Goal: Task Accomplishment & Management: Complete application form

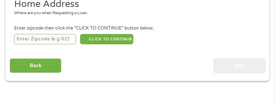
scroll to position [98, 0]
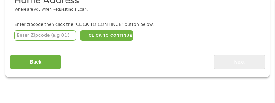
click at [29, 35] on input "number" at bounding box center [45, 36] width 62 height 10
type input "54601"
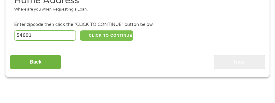
click at [106, 35] on button "CLICK TO CONTINUE" at bounding box center [106, 36] width 53 height 10
type input "54601"
type input "La Crosse"
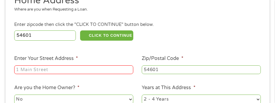
click at [17, 68] on input "Enter Your Street Address *" at bounding box center [73, 70] width 119 height 9
type input "[STREET_ADDRESS] M Trlr 28"
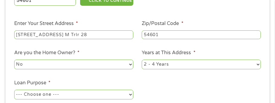
scroll to position [141, 0]
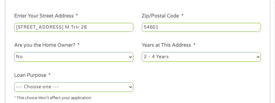
click at [45, 58] on select "No Yes" at bounding box center [73, 57] width 119 height 10
select select "yes"
click at [14, 53] on select "No Yes" at bounding box center [73, 57] width 119 height 10
click at [194, 54] on select "1 Year or less 1 - 2 Years 2 - 4 Years Over 4 Years" at bounding box center [201, 57] width 119 height 10
select select "60months"
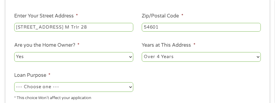
click at [142, 53] on select "1 Year or less 1 - 2 Years 2 - 4 Years Over 4 Years" at bounding box center [201, 57] width 119 height 10
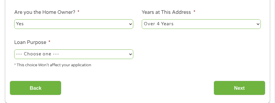
scroll to position [182, 0]
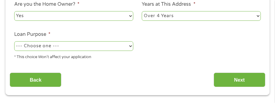
click at [88, 47] on select "--- Choose one --- Pay Bills Debt Consolidation Home Improvement Major Purchase…" at bounding box center [73, 46] width 119 height 10
select select "medicalexpenses"
click at [14, 42] on select "--- Choose one --- Pay Bills Debt Consolidation Home Improvement Major Purchase…" at bounding box center [73, 46] width 119 height 10
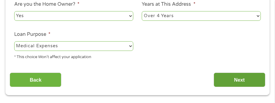
click at [228, 79] on input "Next" at bounding box center [240, 80] width 52 height 15
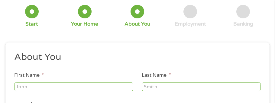
scroll to position [46, 0]
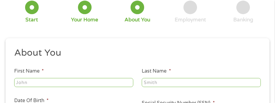
click at [17, 83] on input "First Name *" at bounding box center [73, 82] width 119 height 9
type input "[PERSON_NAME]"
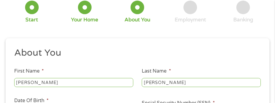
type input "[EMAIL_ADDRESS][DOMAIN_NAME]"
type input "[PHONE_NUMBER]"
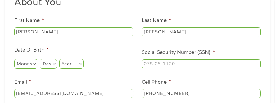
scroll to position [97, 0]
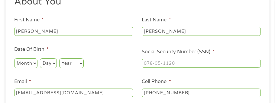
click at [22, 64] on select "Month 1 2 3 4 5 6 7 8 9 10 11 12" at bounding box center [25, 64] width 23 height 10
select select "2"
click at [14, 59] on select "Month 1 2 3 4 5 6 7 8 9 10 11 12" at bounding box center [25, 64] width 23 height 10
click at [45, 64] on select "Day 1 2 3 4 5 6 7 8 9 10 11 12 13 14 15 16 17 18 19 20 21 22 23 24 25 26 27 28 …" at bounding box center [48, 64] width 17 height 10
select select "6"
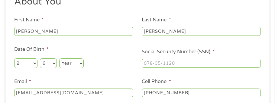
click at [40, 59] on select "Day 1 2 3 4 5 6 7 8 9 10 11 12 13 14 15 16 17 18 19 20 21 22 23 24 25 26 27 28 …" at bounding box center [48, 64] width 17 height 10
click at [67, 65] on select "Year [DATE] 2006 2005 2004 2003 2002 2001 2000 1999 1998 1997 1996 1995 1994 19…" at bounding box center [71, 64] width 25 height 10
select select "1958"
click at [59, 59] on select "Year [DATE] 2006 2005 2004 2003 2002 2001 2000 1999 1998 1997 1996 1995 1994 19…" at bounding box center [71, 64] width 25 height 10
click at [144, 62] on input "___-__-____" at bounding box center [201, 63] width 119 height 9
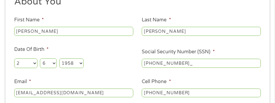
type input "479-74-3906"
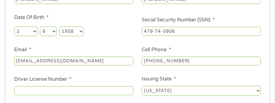
scroll to position [139, 0]
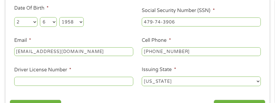
click at [15, 81] on input "Driver License Number *" at bounding box center [73, 81] width 119 height 9
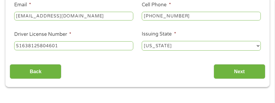
scroll to position [175, 0]
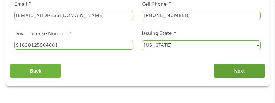
type input "S1638125804601"
click at [226, 71] on input "Next" at bounding box center [240, 71] width 52 height 15
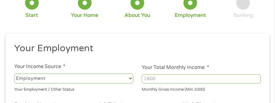
scroll to position [64, 0]
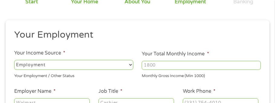
click at [109, 67] on select "--- Choose one --- Employment [DEMOGRAPHIC_DATA] Benefits" at bounding box center [73, 65] width 119 height 10
select select "benefits"
click at [14, 60] on select "--- Choose one --- Employment [DEMOGRAPHIC_DATA] Benefits" at bounding box center [73, 65] width 119 height 10
type input "Other"
type input "[PHONE_NUMBER]"
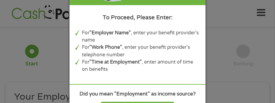
scroll to position [0, 0]
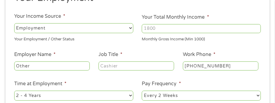
scroll to position [106, 0]
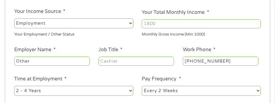
click at [78, 23] on select "--- Choose one --- Employment [DEMOGRAPHIC_DATA] Benefits" at bounding box center [73, 23] width 119 height 10
click at [14, 18] on select "--- Choose one --- Employment [DEMOGRAPHIC_DATA] Benefits" at bounding box center [73, 23] width 119 height 10
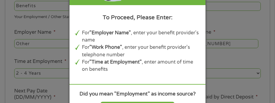
scroll to position [146, 0]
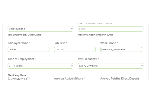
scroll to position [116, 0]
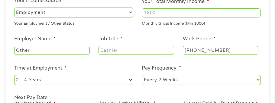
click at [86, 13] on select "--- Choose one --- Employment [DEMOGRAPHIC_DATA] Benefits" at bounding box center [73, 13] width 119 height 10
select select "benefits"
click at [14, 8] on select "--- Choose one --- Employment [DEMOGRAPHIC_DATA] Benefits" at bounding box center [73, 13] width 119 height 10
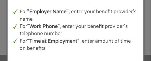
scroll to position [918, 0]
